Goal: Task Accomplishment & Management: Manage account settings

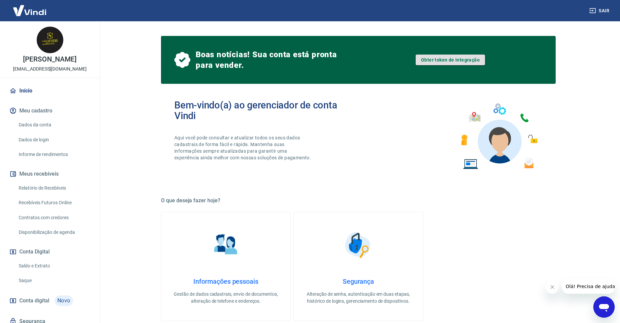
click at [429, 58] on link "Obter token de integração" at bounding box center [449, 60] width 69 height 11
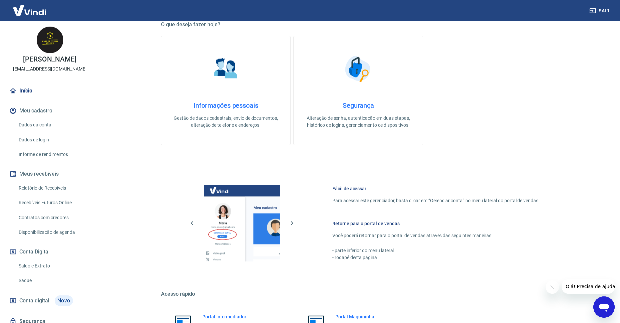
scroll to position [245, 0]
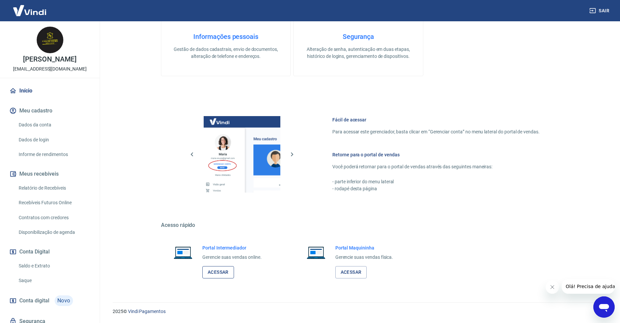
click at [228, 277] on link "Acessar" at bounding box center [218, 273] width 32 height 12
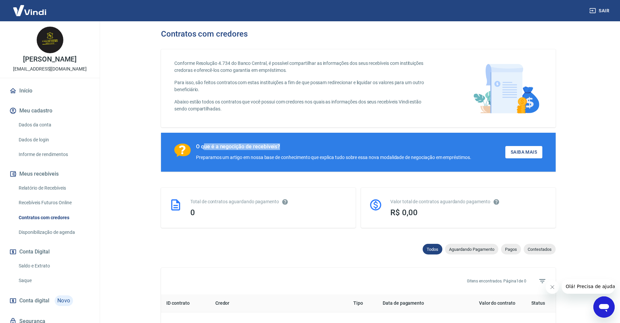
drag, startPoint x: 216, startPoint y: 141, endPoint x: 336, endPoint y: 141, distance: 120.9
click at [336, 141] on div "O que é a negocição de recebíveis? Preparamos um artigo em nossa base de conhec…" at bounding box center [358, 152] width 394 height 39
click at [318, 194] on div "Total de contratos aguardando pagamento 0" at bounding box center [258, 208] width 195 height 40
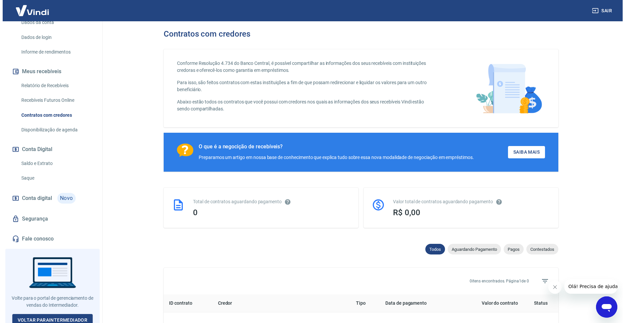
scroll to position [106, 0]
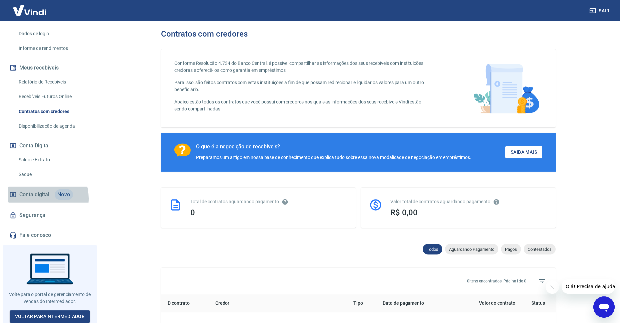
click at [38, 199] on span "Conta digital" at bounding box center [34, 194] width 30 height 9
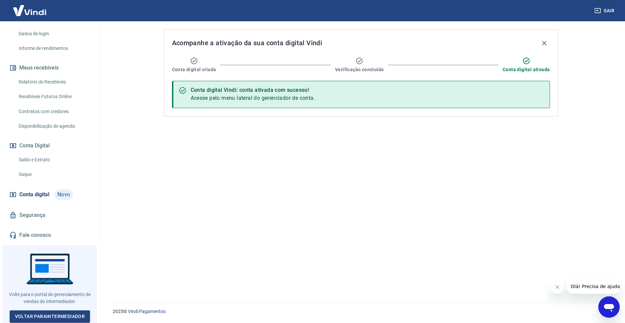
click at [274, 91] on div "Conta digital Vindi: conta ativada com sucesso!" at bounding box center [253, 90] width 125 height 8
click at [275, 97] on span "Acesse pelo menu lateral do gerenciador de conta." at bounding box center [253, 98] width 125 height 6
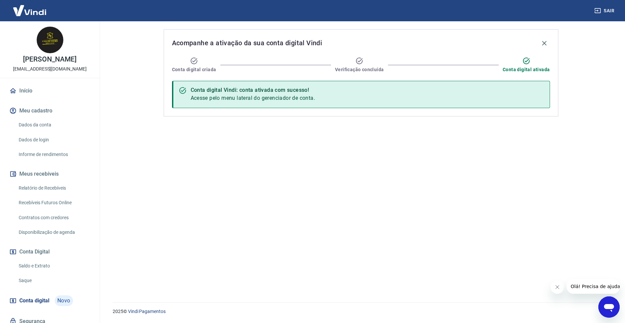
click at [35, 92] on link "Início" at bounding box center [50, 91] width 84 height 15
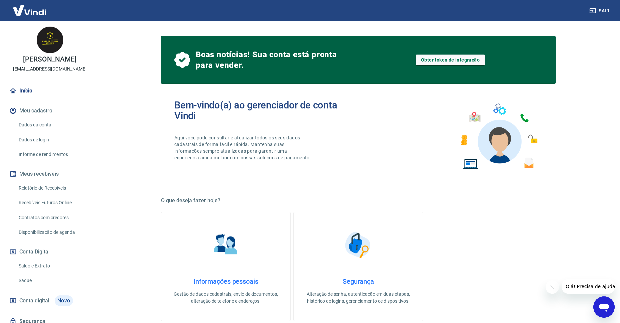
click at [541, 223] on div "Informações pessoais Gestão de dados cadastrais, envio de documentos, alteração…" at bounding box center [358, 266] width 394 height 109
click at [430, 62] on link "Obter token de integração" at bounding box center [449, 60] width 69 height 11
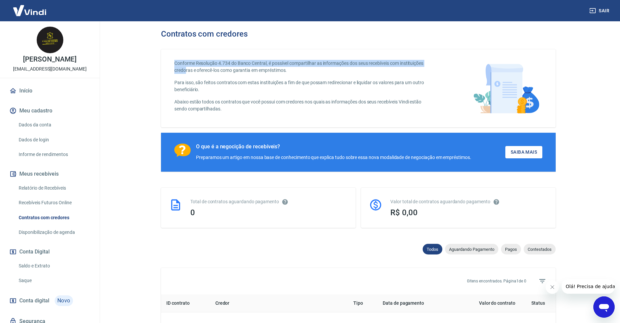
drag, startPoint x: 226, startPoint y: 68, endPoint x: 277, endPoint y: 81, distance: 52.0
click at [244, 71] on div "Conforme Resolução 4.734 do Banco Central, é possível compartilhar as informaçõ…" at bounding box center [358, 88] width 394 height 78
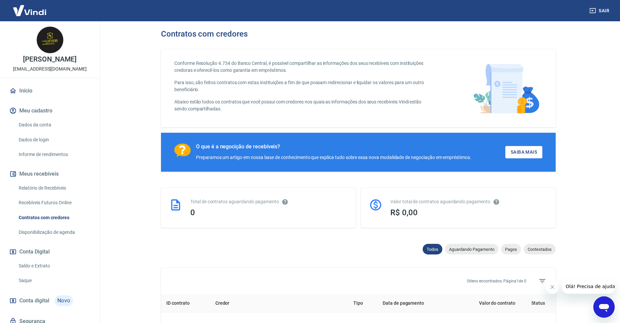
click at [264, 122] on div "Conforme Resolução 4.734 do Banco Central, é possível compartilhar as informaçõ…" at bounding box center [358, 88] width 394 height 78
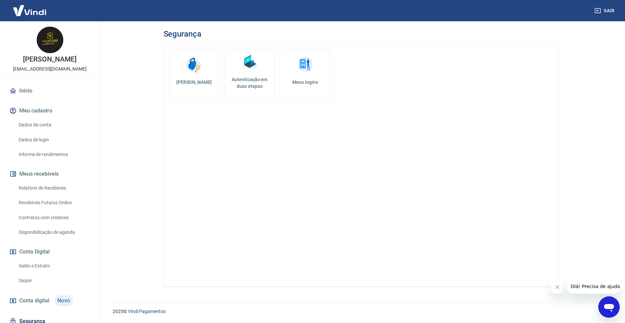
scroll to position [33, 0]
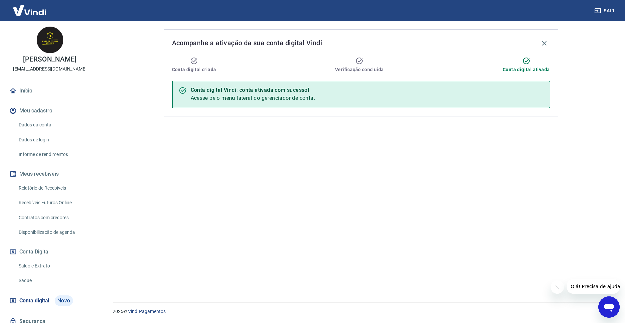
click at [272, 96] on span "Acesse pelo menu lateral do gerenciador de conta." at bounding box center [253, 98] width 125 height 6
drag, startPoint x: 226, startPoint y: 102, endPoint x: 274, endPoint y: 118, distance: 50.1
click at [266, 112] on div "Acompanhe a ativação da sua conta digital Vindi Conta digital criada Verificaçã…" at bounding box center [361, 72] width 394 height 87
click at [292, 147] on div "Acompanhe a ativação da sua conta digital Vindi Conta digital criada Verificaçã…" at bounding box center [361, 158] width 410 height 274
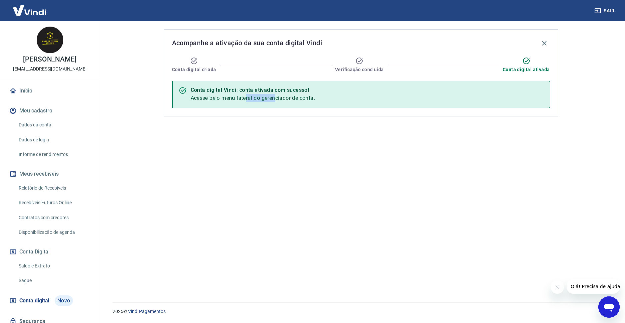
drag, startPoint x: 276, startPoint y: 104, endPoint x: 231, endPoint y: 110, distance: 45.4
click at [231, 110] on div "Acompanhe a ativação da sua conta digital Vindi Conta digital criada Verificaçã…" at bounding box center [361, 72] width 394 height 87
click at [308, 202] on div "Acompanhe a ativação da sua conta digital Vindi Conta digital criada Verificaçã…" at bounding box center [361, 158] width 410 height 274
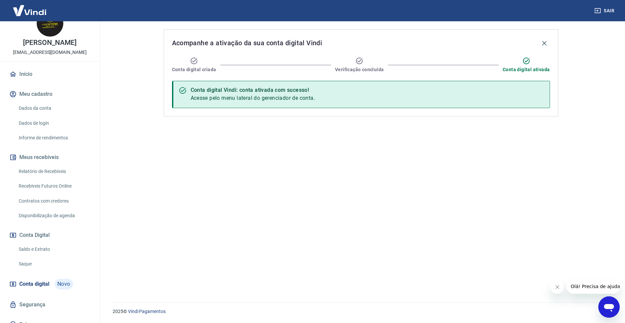
scroll to position [26, 0]
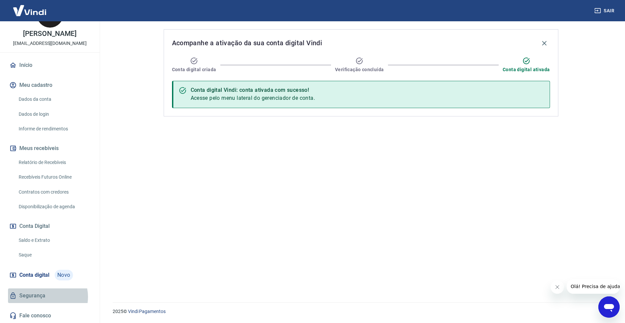
click at [44, 297] on link "Segurança" at bounding box center [50, 296] width 84 height 15
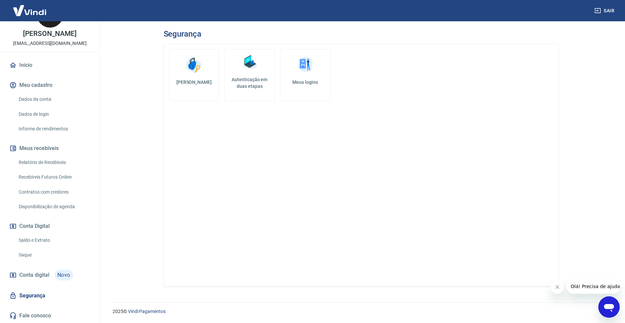
click at [28, 272] on span "Conta digital" at bounding box center [34, 275] width 30 height 9
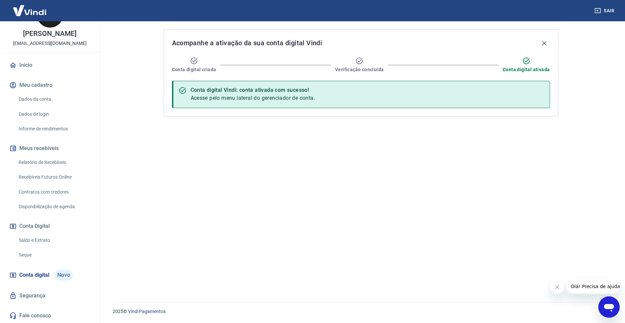
click at [26, 259] on link "Saque" at bounding box center [54, 256] width 76 height 14
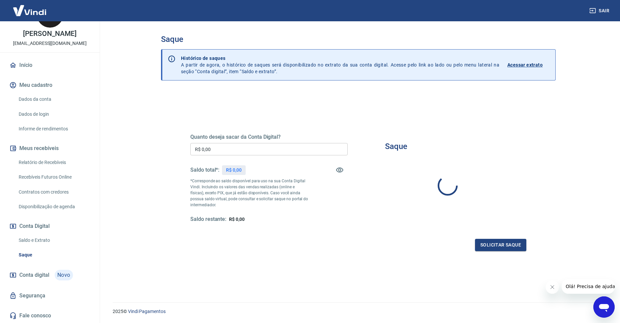
click at [30, 242] on link "Saldo e Extrato" at bounding box center [54, 241] width 76 height 14
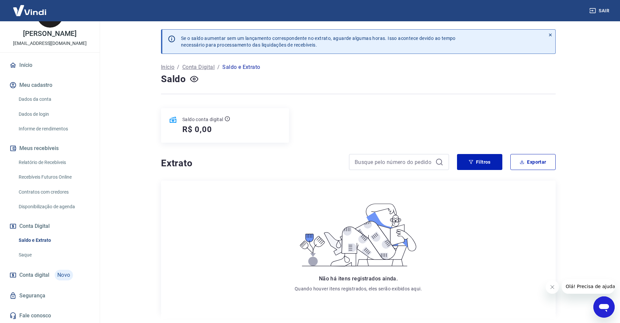
click at [43, 200] on link "Disponibilização de agenda" at bounding box center [54, 207] width 76 height 14
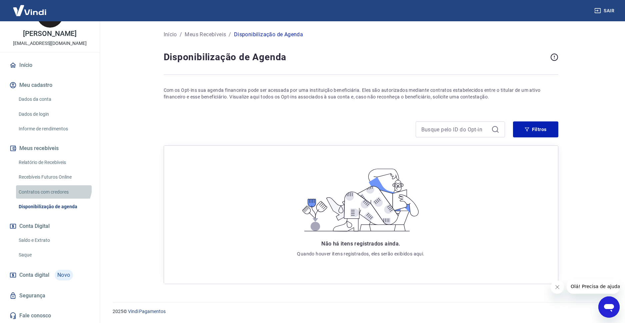
click at [53, 186] on link "Contratos com credores" at bounding box center [54, 193] width 76 height 14
click at [54, 174] on link "Recebíveis Futuros Online" at bounding box center [54, 178] width 76 height 14
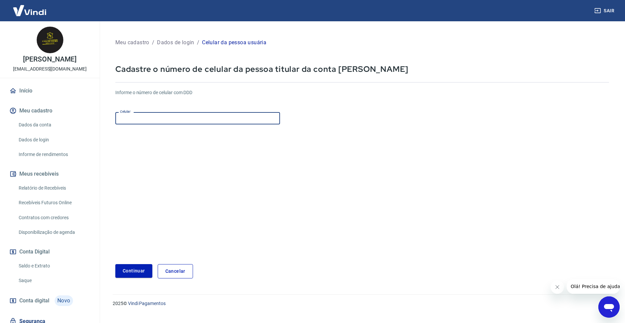
click at [196, 114] on input "Celular" at bounding box center [197, 118] width 165 height 12
type input "[PHONE_NUMBER]"
click at [140, 280] on div "Meu cadastro / Dados de login / Celular da pessoa usuária Cadastre o número de …" at bounding box center [361, 158] width 509 height 258
click at [140, 279] on div "Meu cadastro / Dados de login / Celular da pessoa usuária Cadastre o número de …" at bounding box center [361, 158] width 509 height 258
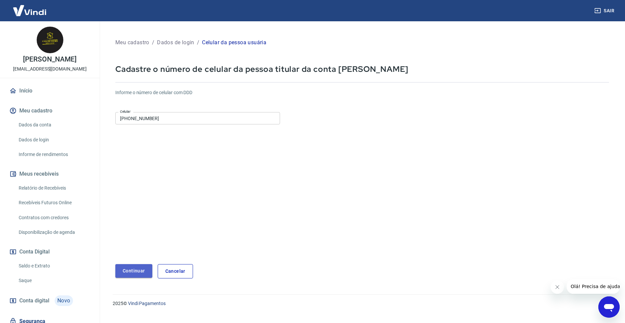
click at [141, 276] on button "Continuar" at bounding box center [133, 272] width 37 height 14
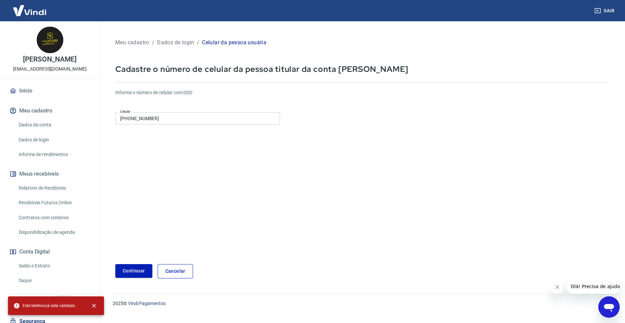
click at [170, 120] on input "[PHONE_NUMBER]" at bounding box center [197, 118] width 165 height 12
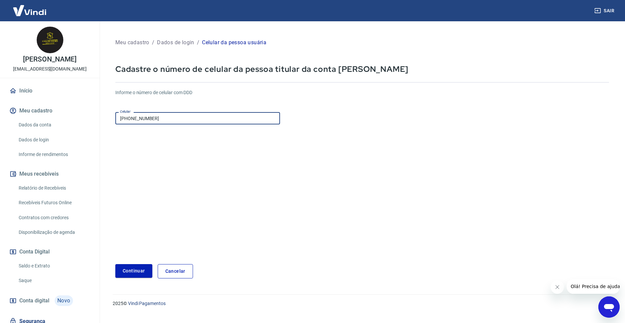
click at [170, 120] on input "[PHONE_NUMBER]" at bounding box center [197, 118] width 165 height 12
click at [168, 139] on form "Informe o número de celular com DDD Celular (15) 99738-5717 Celular Continuar C…" at bounding box center [361, 181] width 493 height 195
click at [168, 97] on div "Informe o número de celular com DDD Celular (15) 99738-5717 Celular" at bounding box center [361, 107] width 493 height 37
click at [176, 278] on link "Cancelar" at bounding box center [175, 272] width 35 height 14
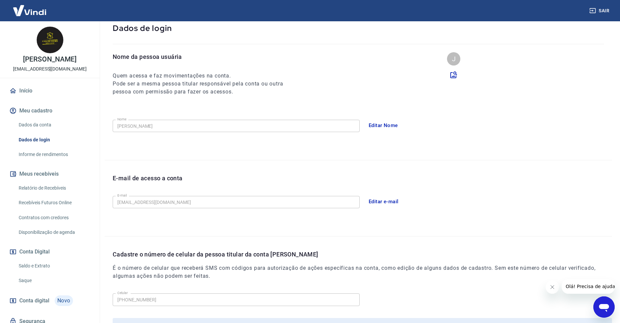
scroll to position [103, 0]
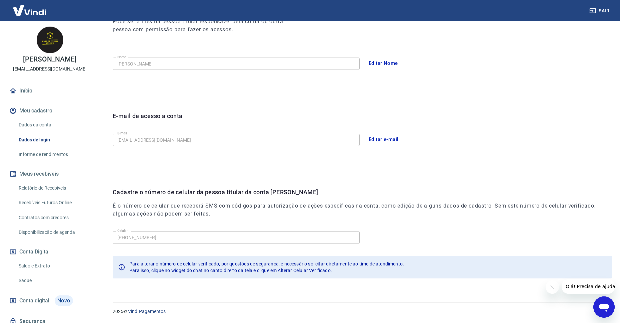
click at [142, 262] on span "Para alterar o número de celular verificado, por questões de segurança, é neces…" at bounding box center [266, 264] width 275 height 5
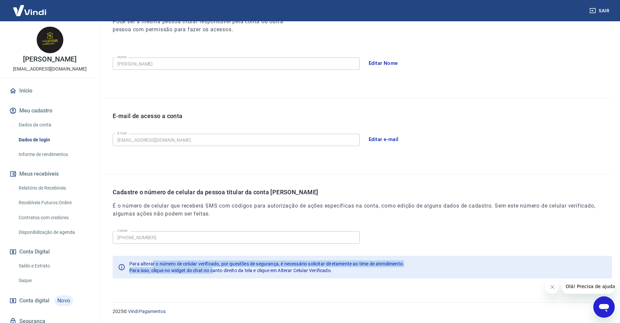
drag, startPoint x: 184, startPoint y: 270, endPoint x: 263, endPoint y: 275, distance: 79.1
click at [259, 275] on div "Para alterar o número de celular verificado, por questões de segurança, é neces…" at bounding box center [266, 267] width 275 height 19
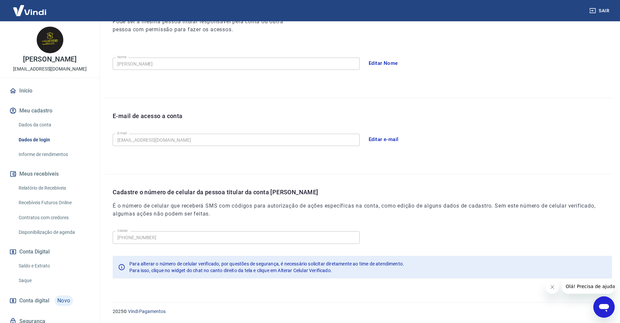
click at [263, 275] on div "Para alterar o número de celular verificado, por questões de segurança, é neces…" at bounding box center [266, 267] width 275 height 19
drag, startPoint x: 403, startPoint y: 268, endPoint x: 365, endPoint y: 268, distance: 38.0
click at [365, 268] on div "Para isso, clique no widget do chat no canto direito da tela e clique em Altera…" at bounding box center [266, 271] width 275 height 7
click at [355, 279] on div "Celular (15) 99738-5717 Celular Para alterar o número de celular verificado, po…" at bounding box center [362, 258] width 499 height 58
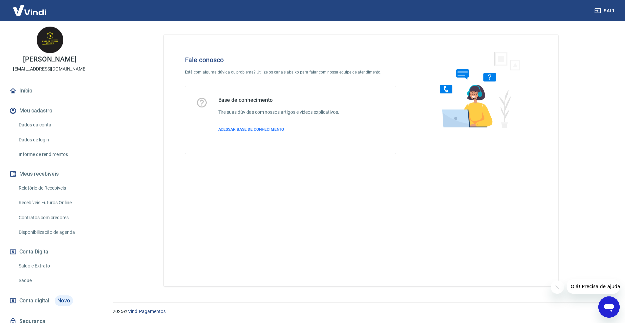
click at [44, 234] on link "Disponibilização de agenda" at bounding box center [54, 233] width 76 height 14
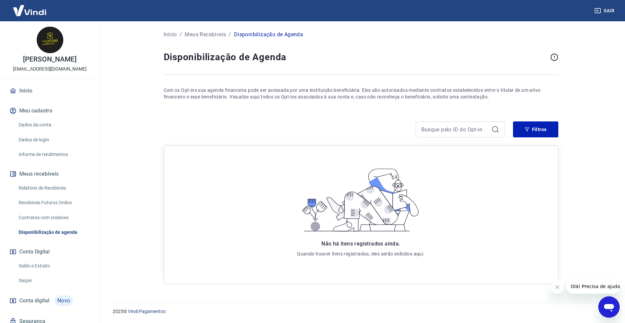
click at [50, 214] on link "Contratos com credores" at bounding box center [54, 218] width 76 height 14
click at [49, 205] on link "Recebíveis Futuros Online" at bounding box center [54, 203] width 76 height 14
click at [40, 184] on link "Relatório de Recebíveis" at bounding box center [54, 189] width 76 height 14
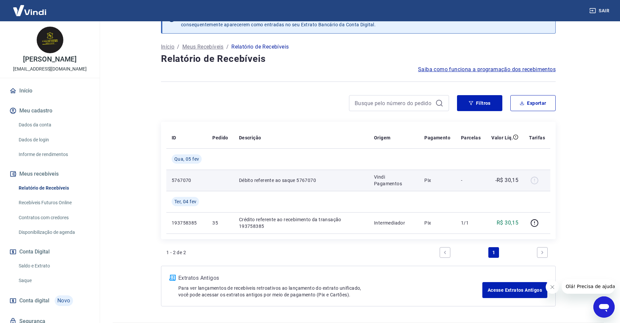
scroll to position [40, 0]
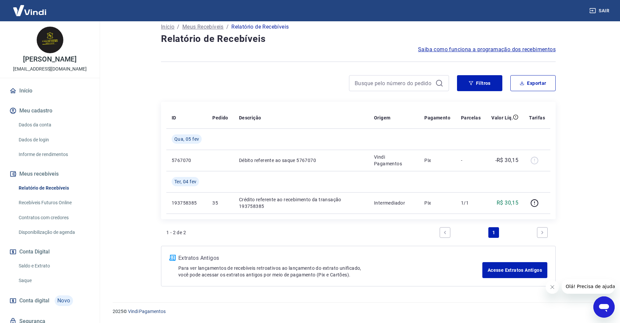
click at [51, 157] on link "Informe de rendimentos" at bounding box center [54, 155] width 76 height 14
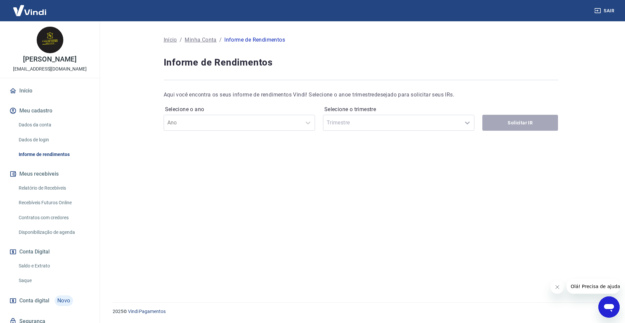
click at [51, 138] on link "Dados de login" at bounding box center [54, 140] width 76 height 14
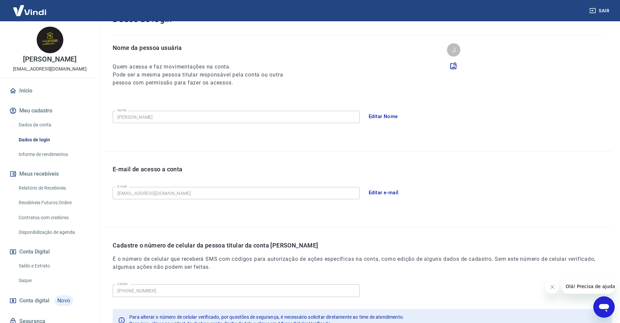
scroll to position [103, 0]
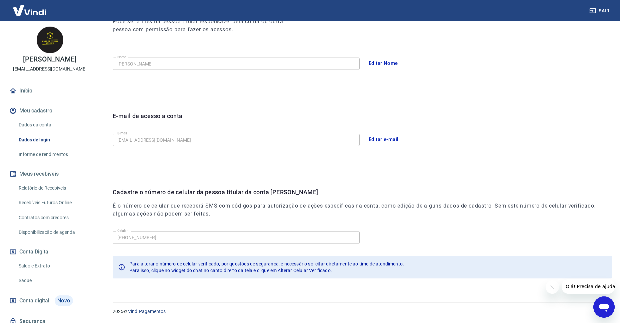
click at [38, 124] on link "Dados da conta" at bounding box center [54, 125] width 76 height 14
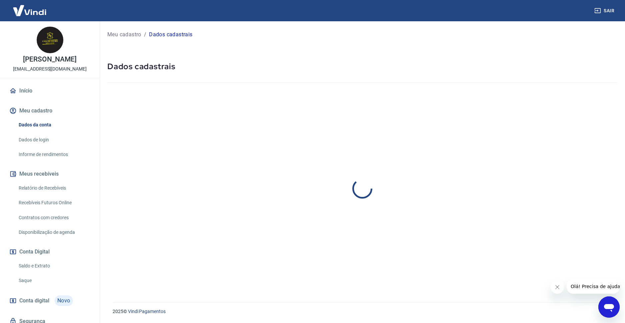
select select "SP"
select select "business"
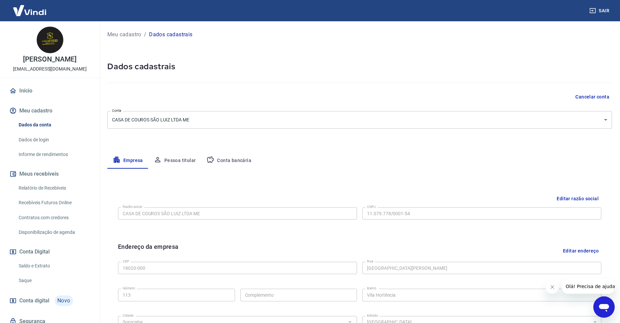
click at [193, 159] on button "Pessoa titular" at bounding box center [174, 161] width 53 height 16
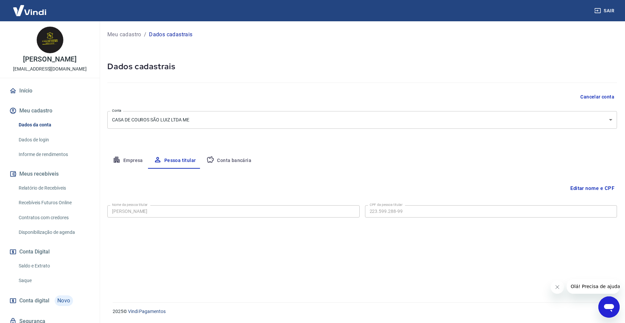
click at [219, 166] on button "Conta bancária" at bounding box center [229, 161] width 56 height 16
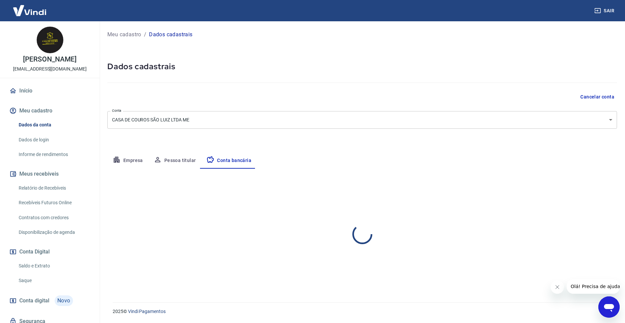
select select "1"
click at [132, 158] on button "Empresa" at bounding box center [127, 161] width 41 height 16
select select "SP"
select select "business"
